Goal: Check status: Check status

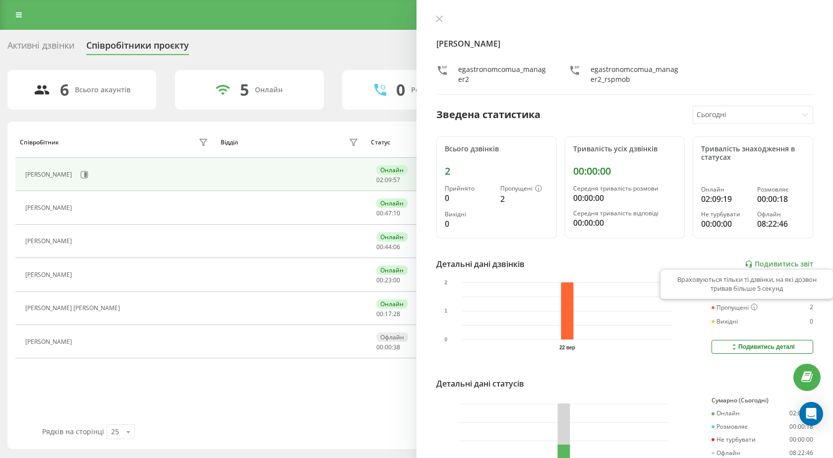
click at [751, 308] on icon at bounding box center [754, 306] width 7 height 6
click at [88, 177] on icon at bounding box center [84, 174] width 7 height 7
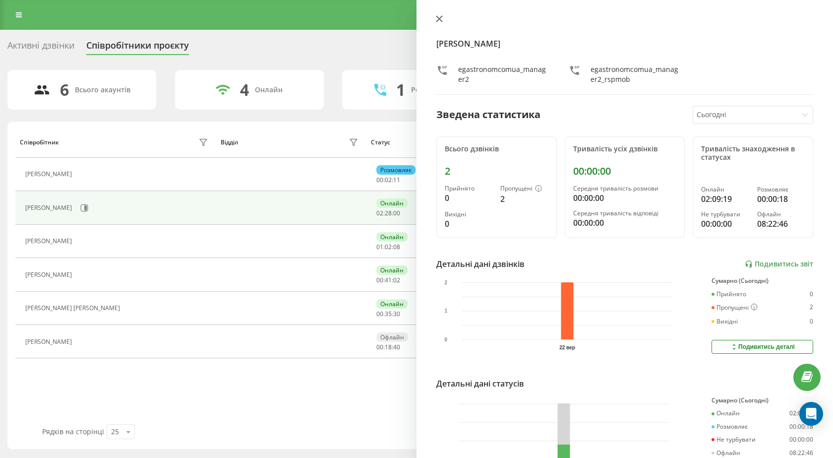
click at [443, 18] on button at bounding box center [439, 19] width 13 height 9
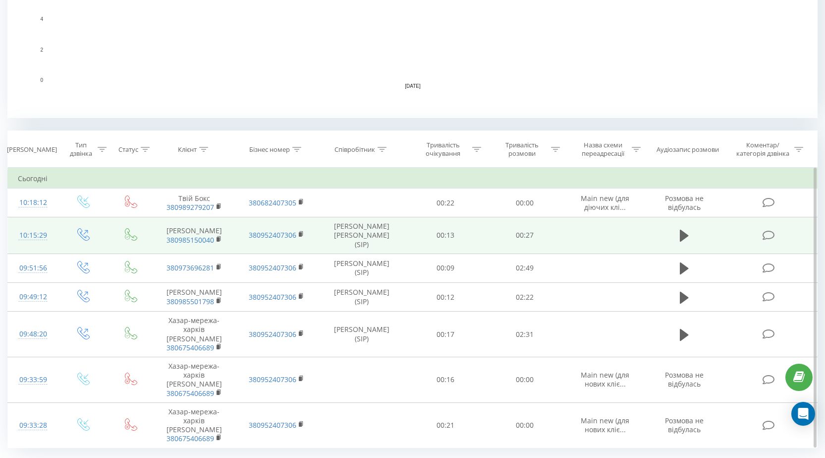
scroll to position [325, 0]
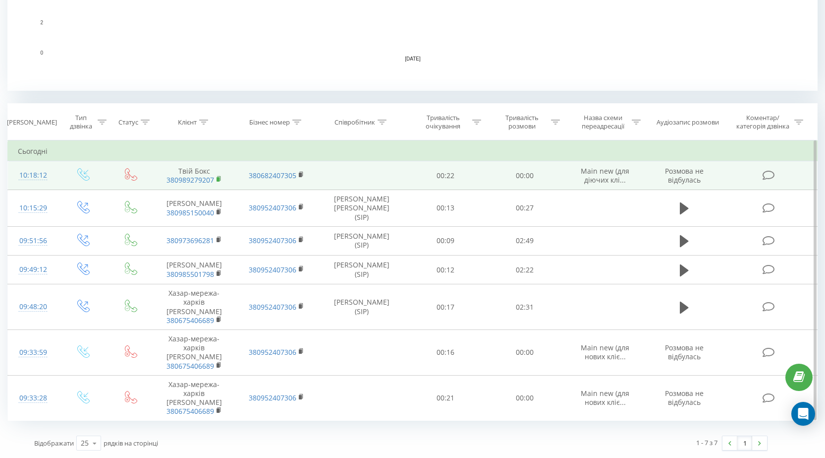
click at [217, 179] on rect at bounding box center [218, 179] width 3 height 4
